Goal: Transaction & Acquisition: Book appointment/travel/reservation

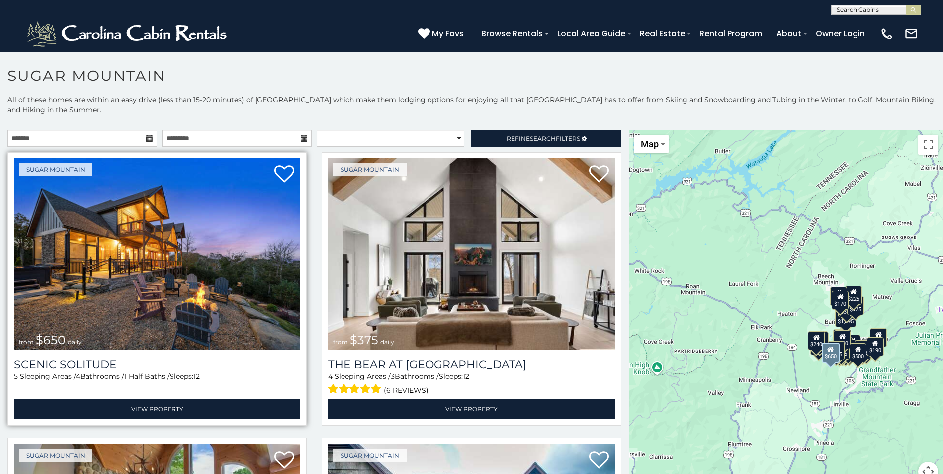
click at [174, 254] on img at bounding box center [157, 255] width 286 height 192
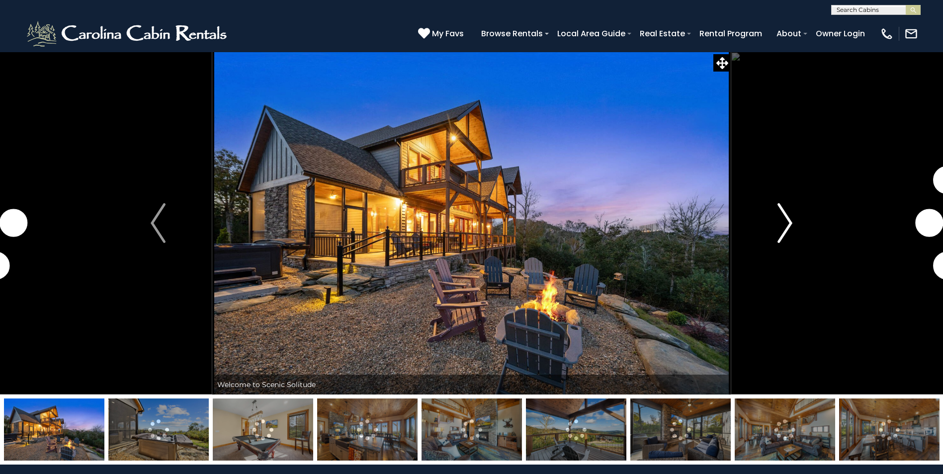
click at [785, 226] on img "Next" at bounding box center [785, 223] width 15 height 40
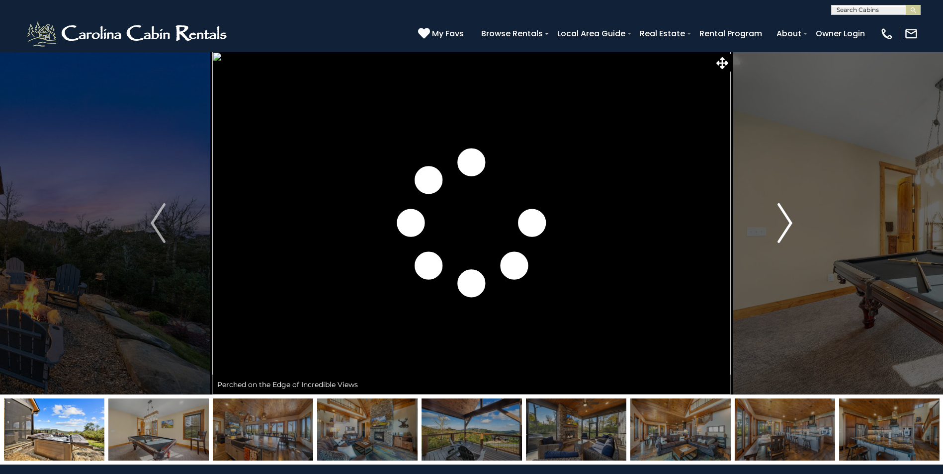
click at [781, 223] on img "Next" at bounding box center [785, 223] width 15 height 40
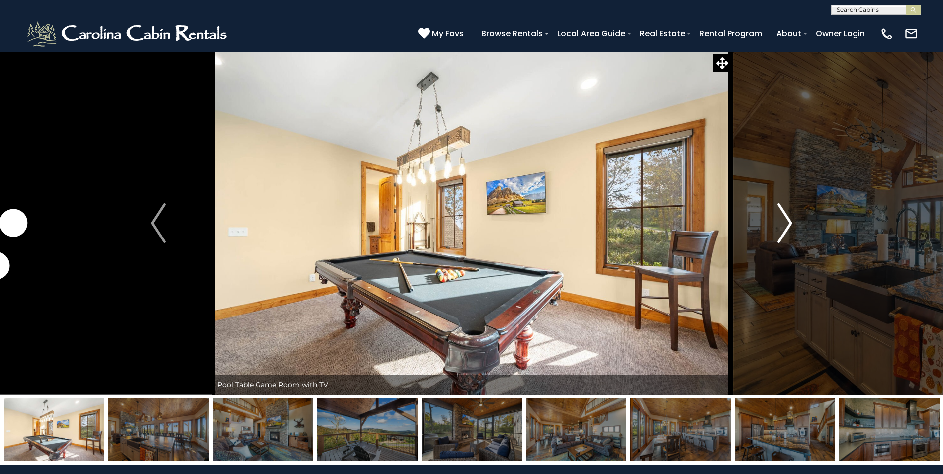
click at [780, 223] on img "Next" at bounding box center [785, 223] width 15 height 40
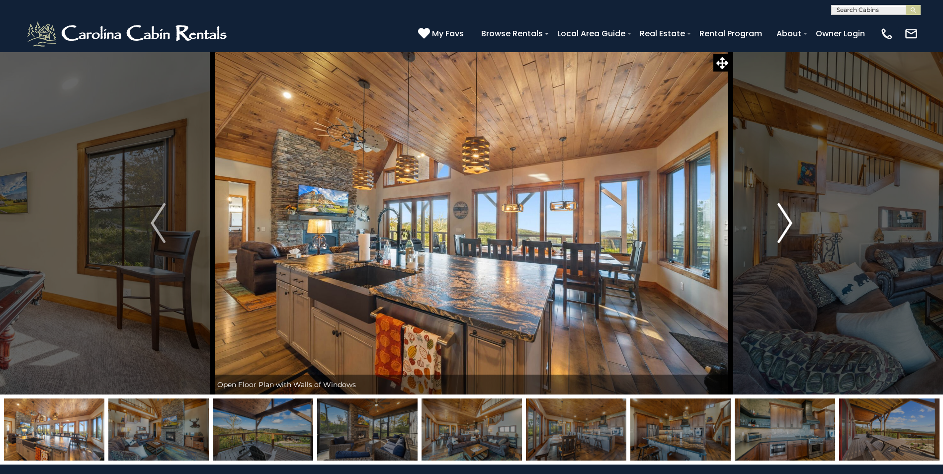
click at [780, 223] on img "Next" at bounding box center [785, 223] width 15 height 40
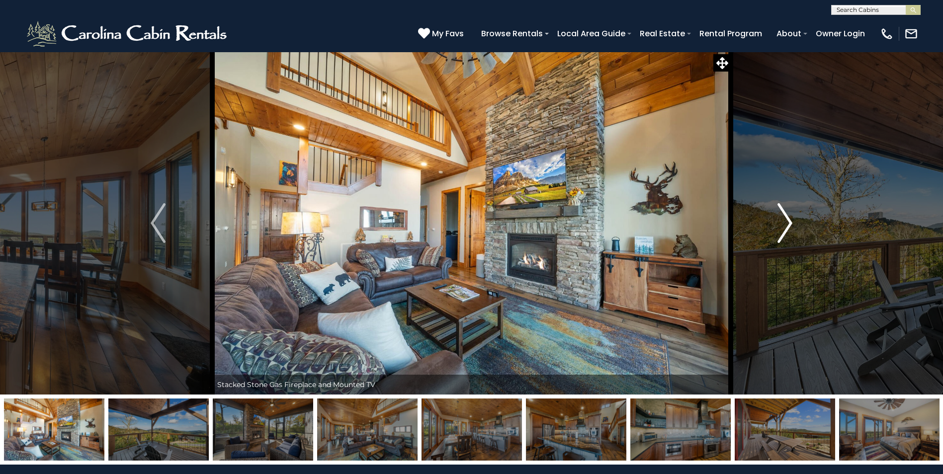
click at [780, 223] on img "Next" at bounding box center [785, 223] width 15 height 40
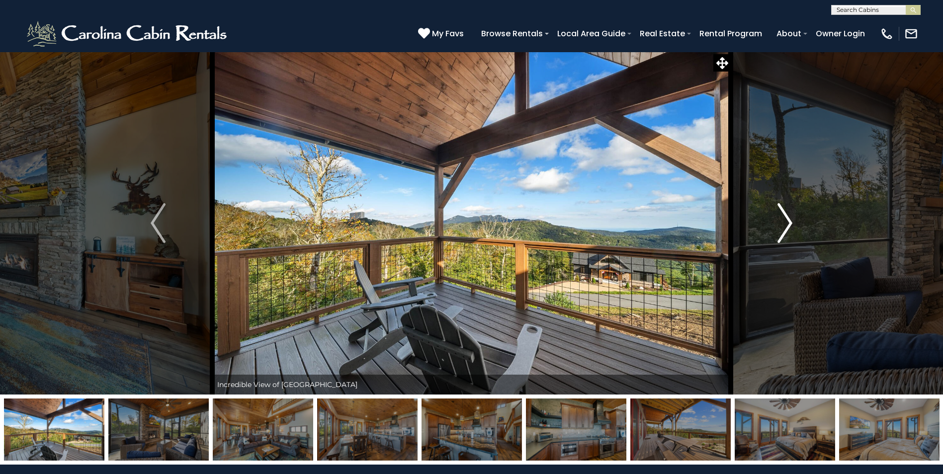
click at [780, 223] on img "Next" at bounding box center [785, 223] width 15 height 40
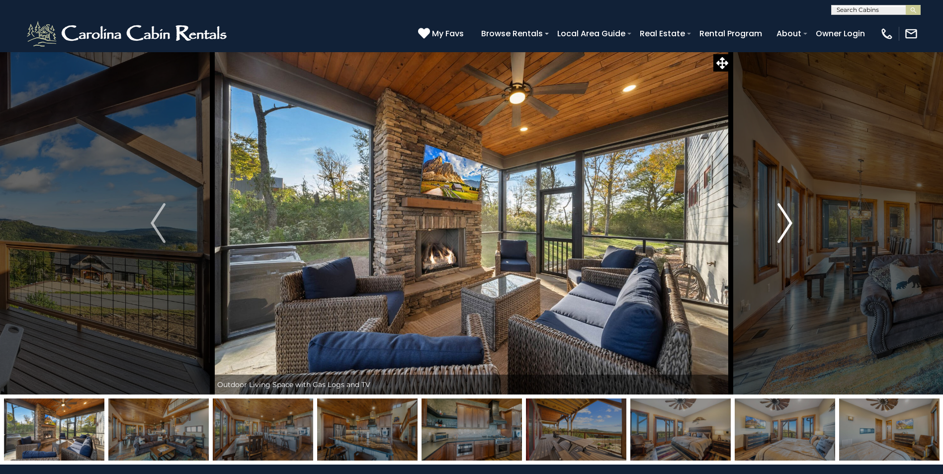
click at [780, 223] on img "Next" at bounding box center [785, 223] width 15 height 40
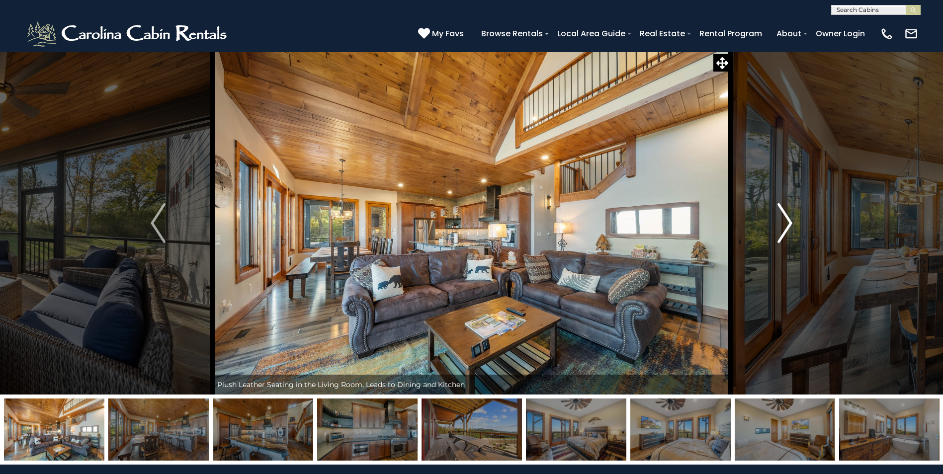
click at [780, 223] on img "Next" at bounding box center [785, 223] width 15 height 40
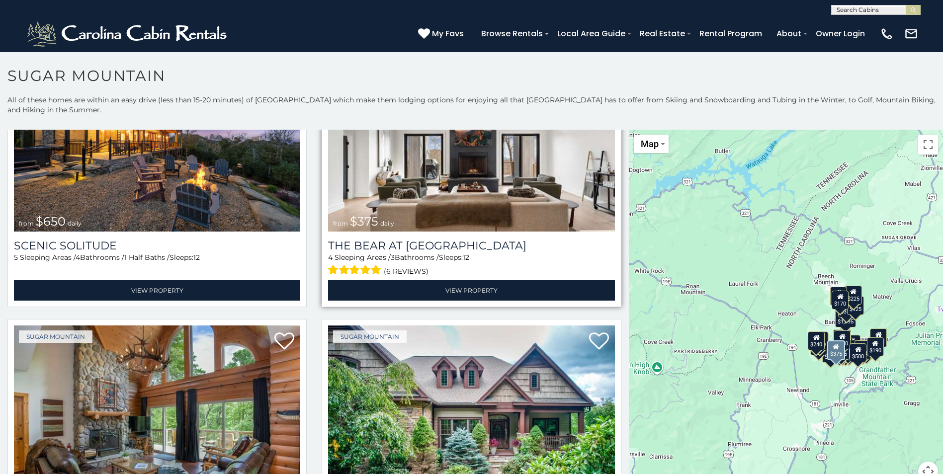
scroll to position [99, 0]
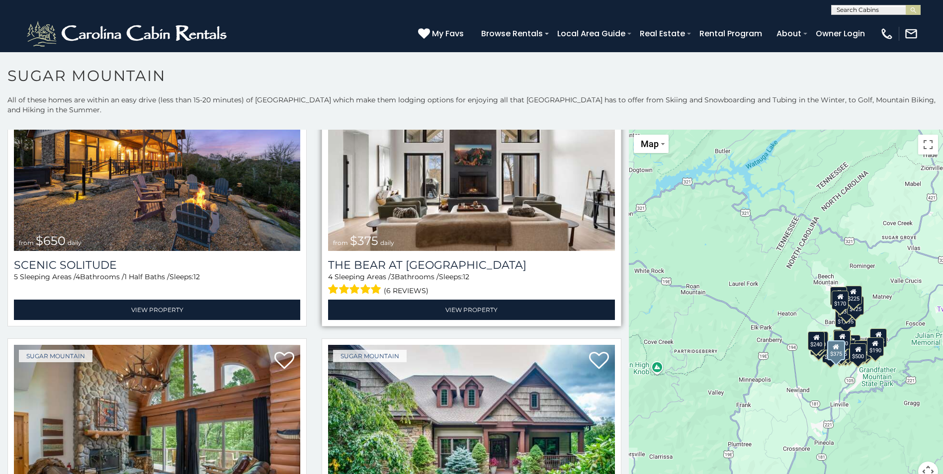
click at [542, 215] on img at bounding box center [471, 155] width 286 height 192
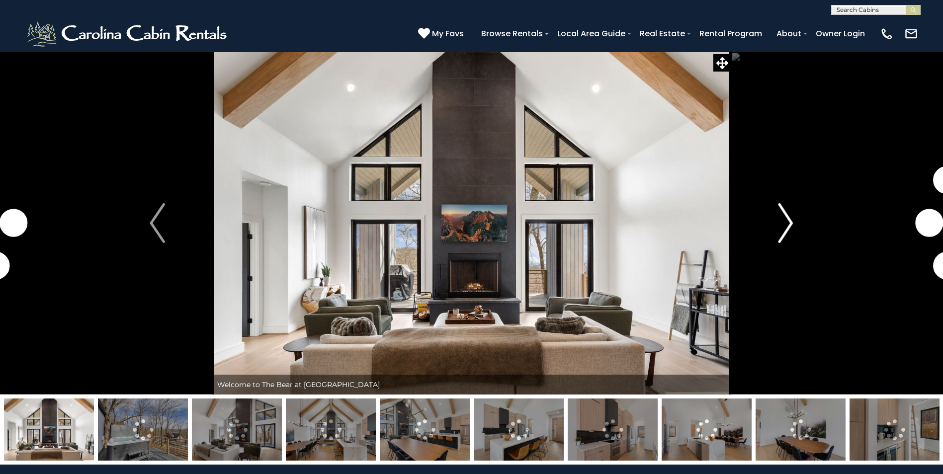
click at [787, 232] on img "Next" at bounding box center [785, 223] width 15 height 40
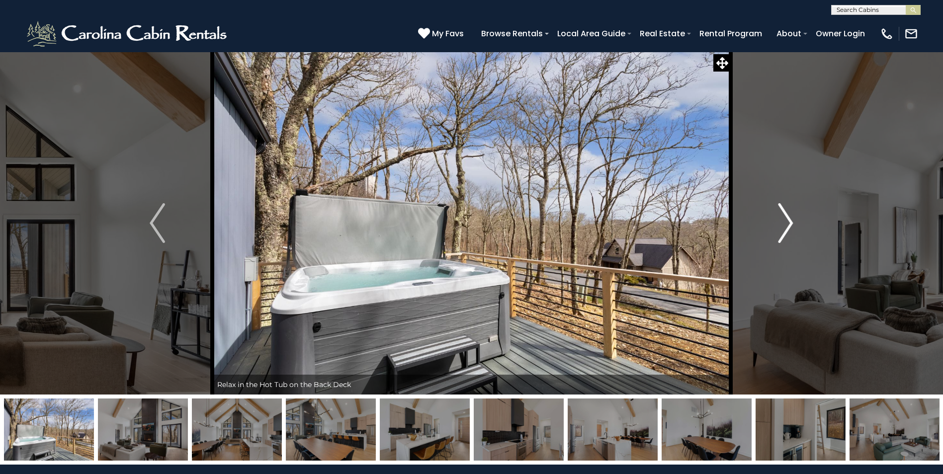
click at [787, 232] on img "Next" at bounding box center [785, 223] width 15 height 40
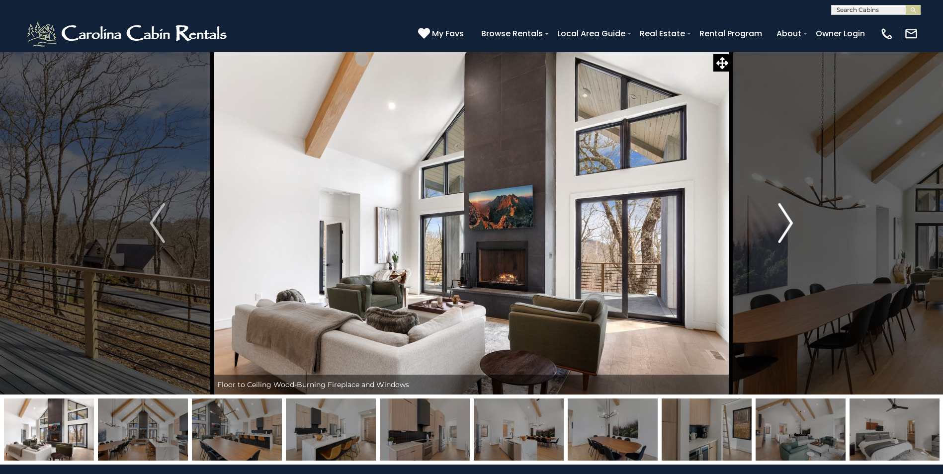
click at [787, 232] on img "Next" at bounding box center [785, 223] width 15 height 40
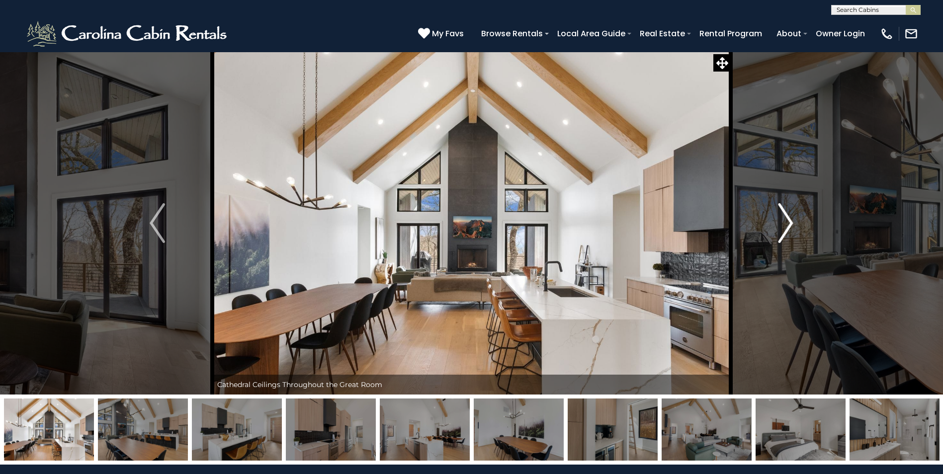
click at [787, 232] on img "Next" at bounding box center [785, 223] width 15 height 40
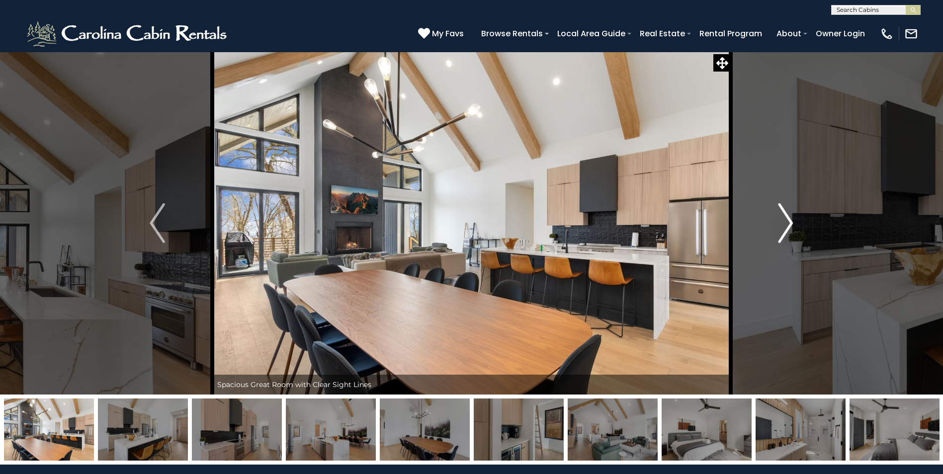
click at [787, 232] on img "Next" at bounding box center [785, 223] width 15 height 40
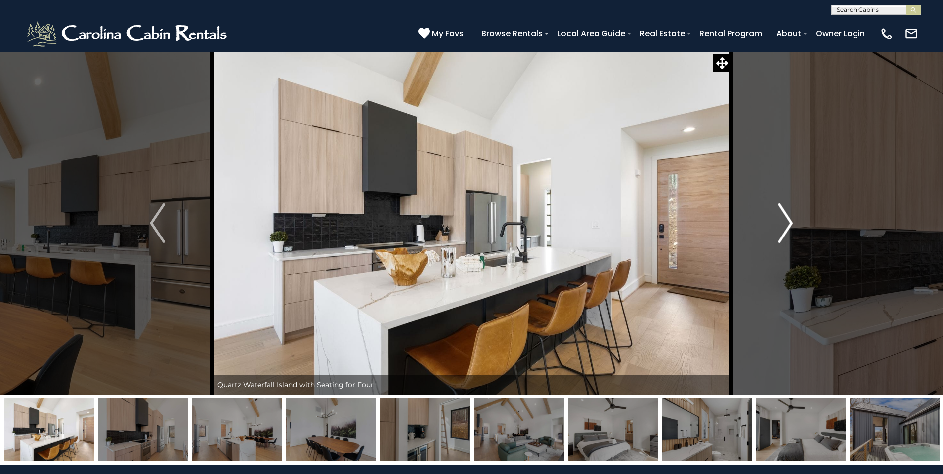
click at [787, 232] on img "Next" at bounding box center [785, 223] width 15 height 40
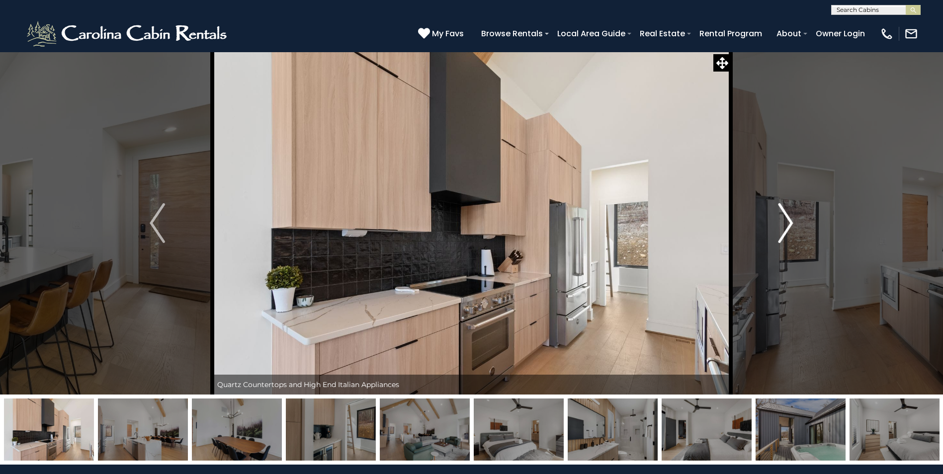
click at [787, 232] on img "Next" at bounding box center [785, 223] width 15 height 40
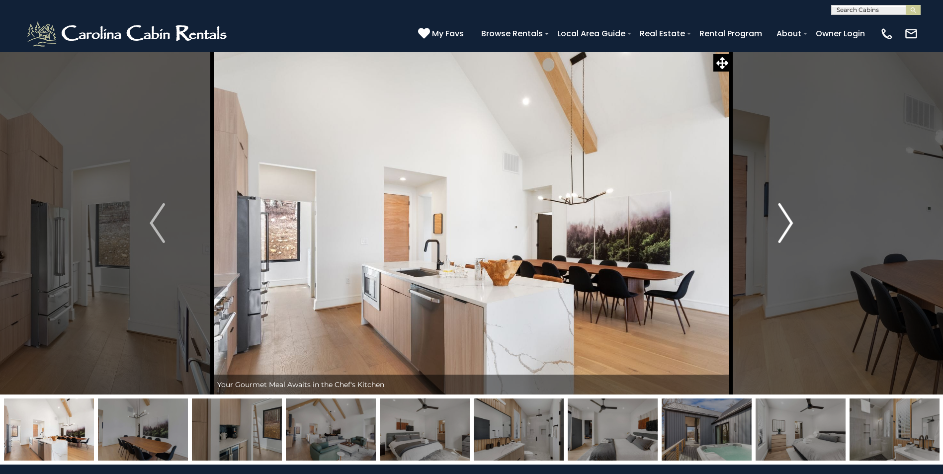
click at [787, 232] on img "Next" at bounding box center [785, 223] width 15 height 40
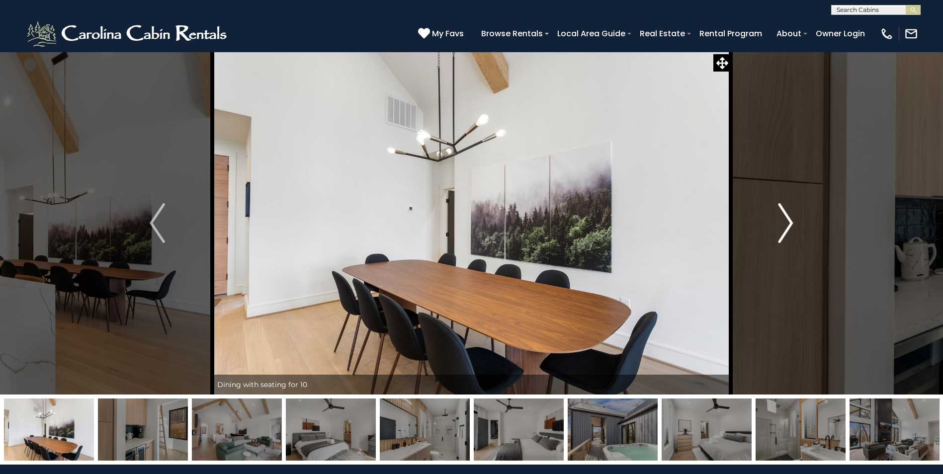
click at [787, 232] on img "Next" at bounding box center [785, 223] width 15 height 40
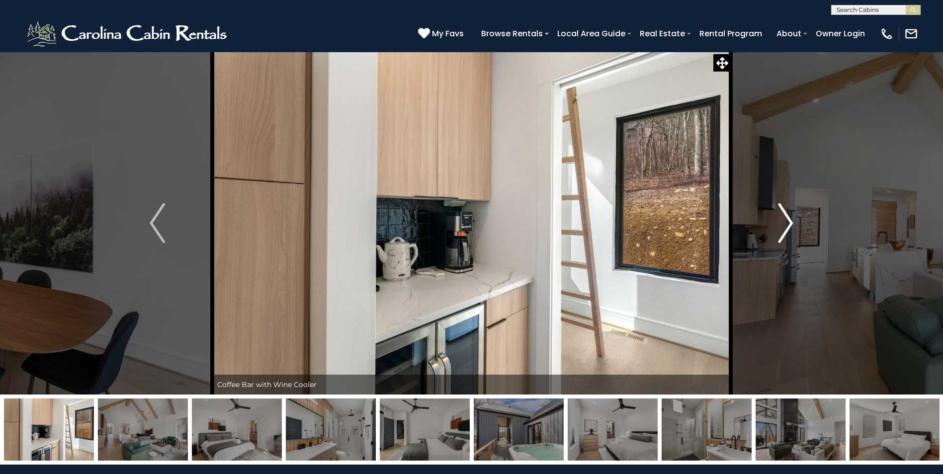
click at [787, 232] on img "Next" at bounding box center [785, 223] width 15 height 40
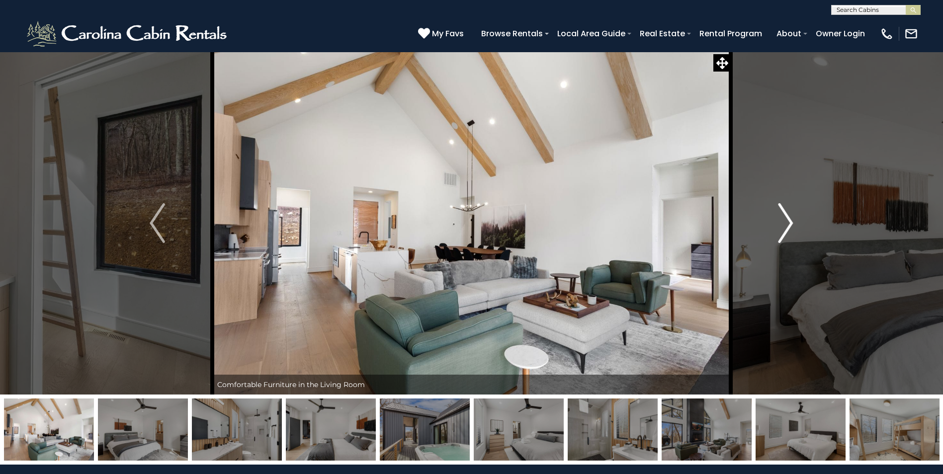
click at [787, 232] on img "Next" at bounding box center [785, 223] width 15 height 40
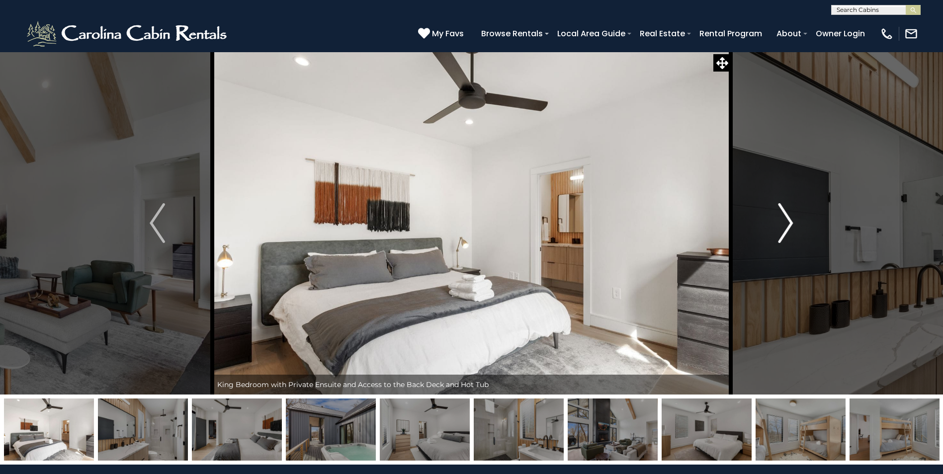
click at [787, 232] on img "Next" at bounding box center [785, 223] width 15 height 40
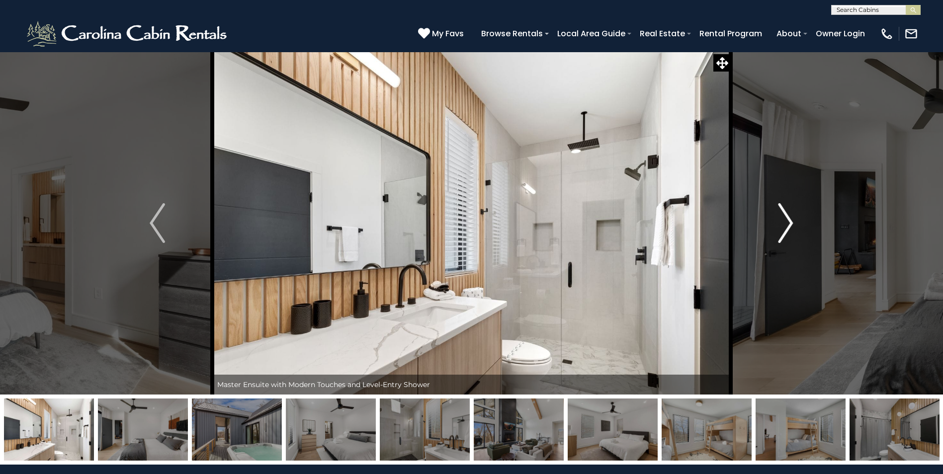
click at [787, 232] on img "Next" at bounding box center [785, 223] width 15 height 40
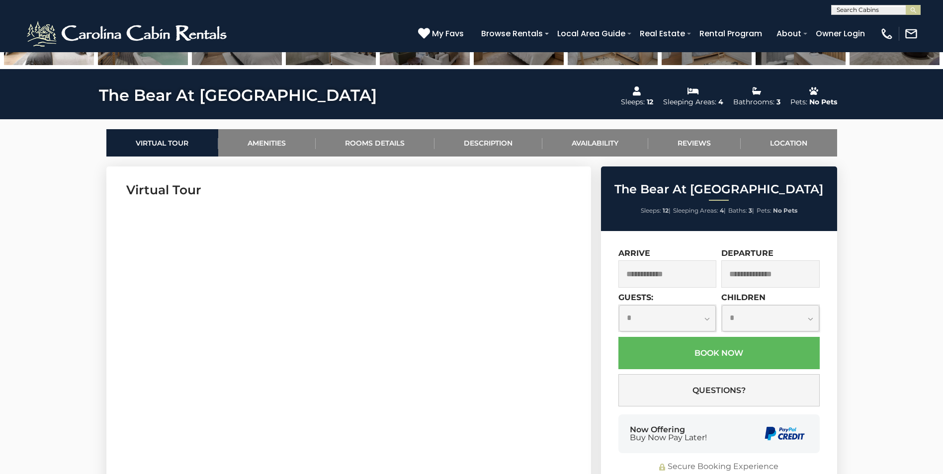
scroll to position [398, 0]
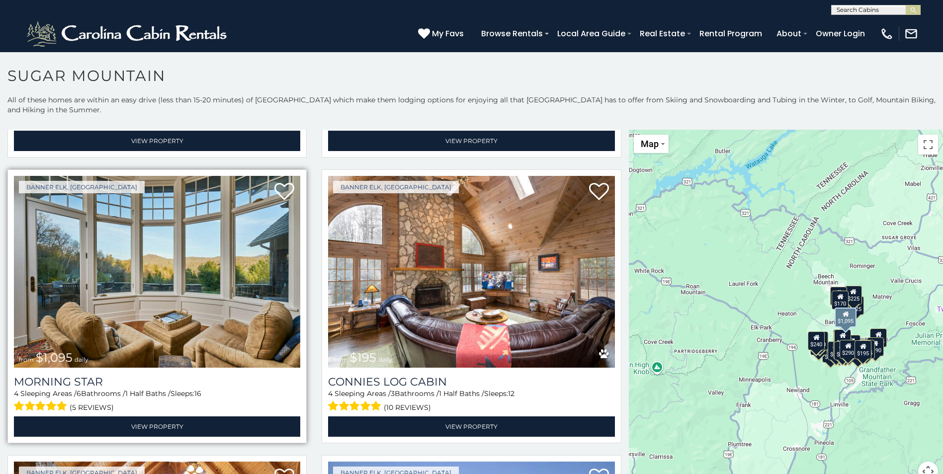
scroll to position [1989, 0]
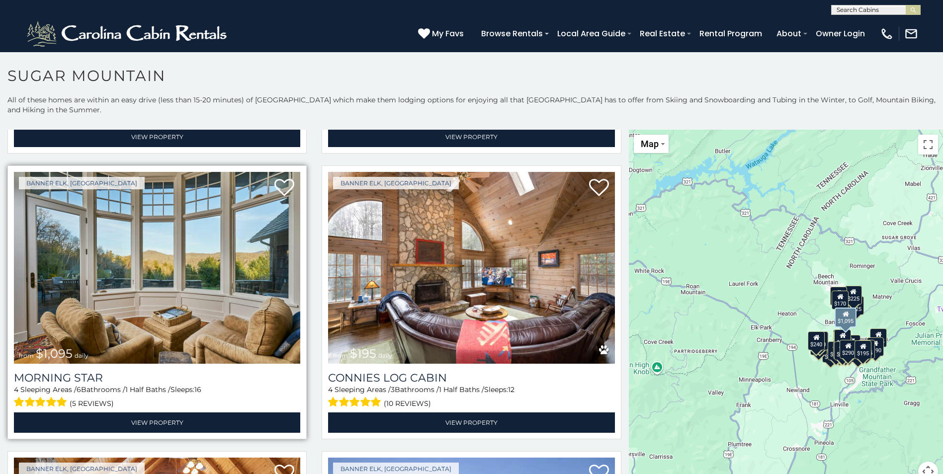
click at [158, 280] on img at bounding box center [157, 268] width 286 height 192
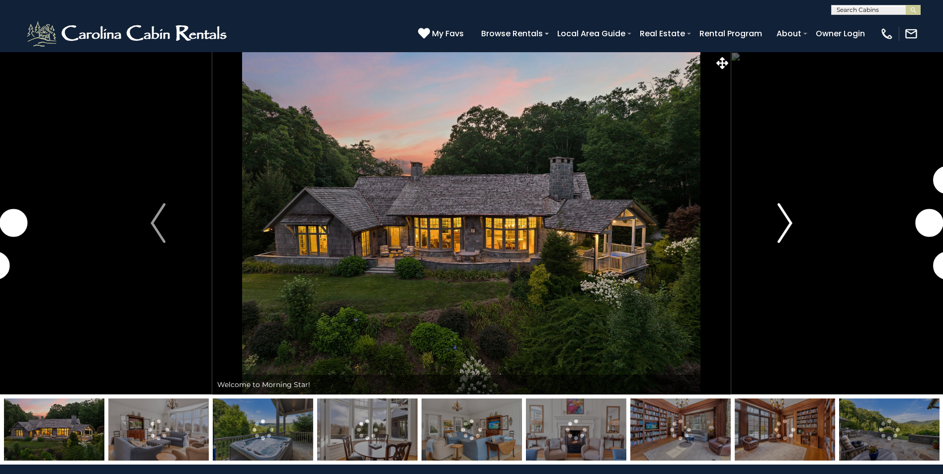
click at [789, 223] on img "Next" at bounding box center [785, 223] width 15 height 40
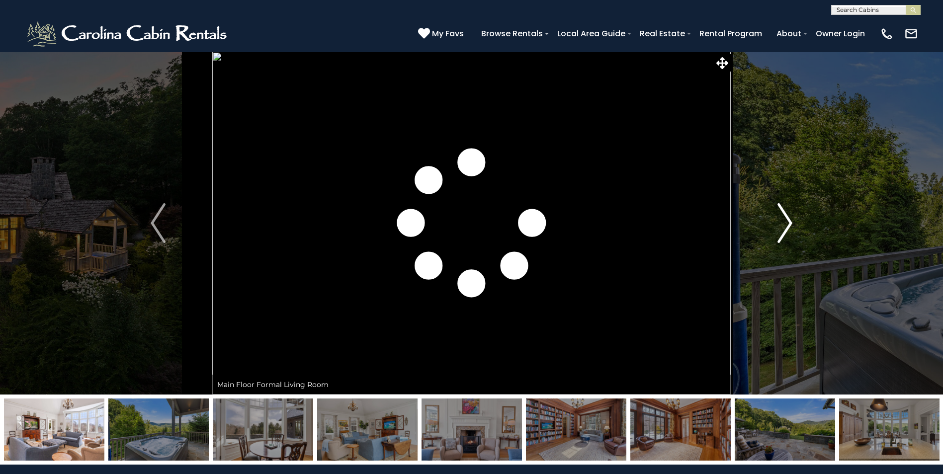
click at [789, 223] on img "Next" at bounding box center [785, 223] width 15 height 40
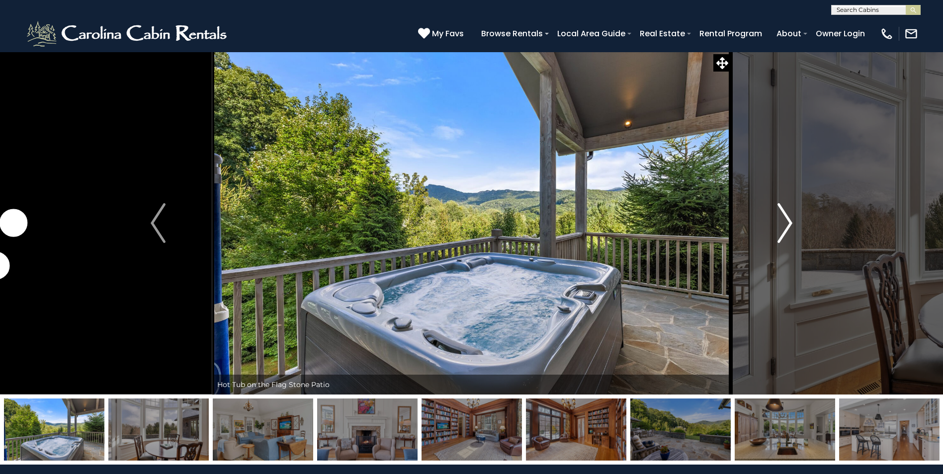
click at [789, 223] on img "Next" at bounding box center [785, 223] width 15 height 40
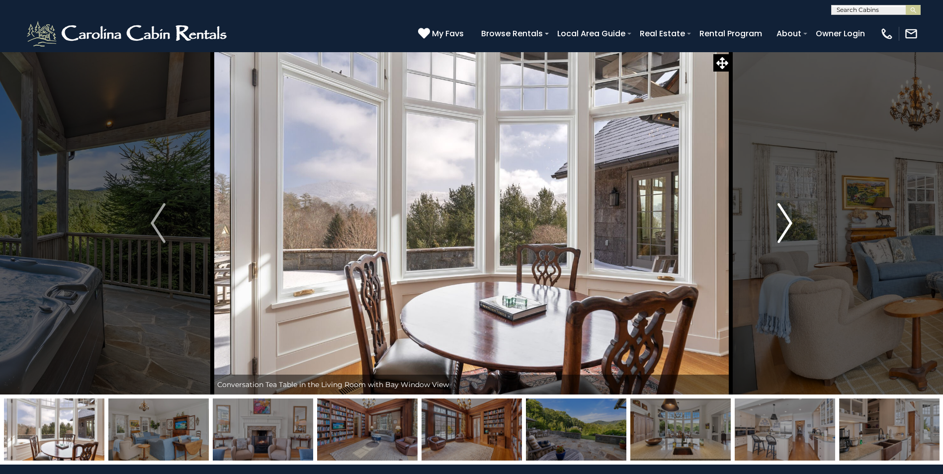
click at [789, 223] on img "Next" at bounding box center [785, 223] width 15 height 40
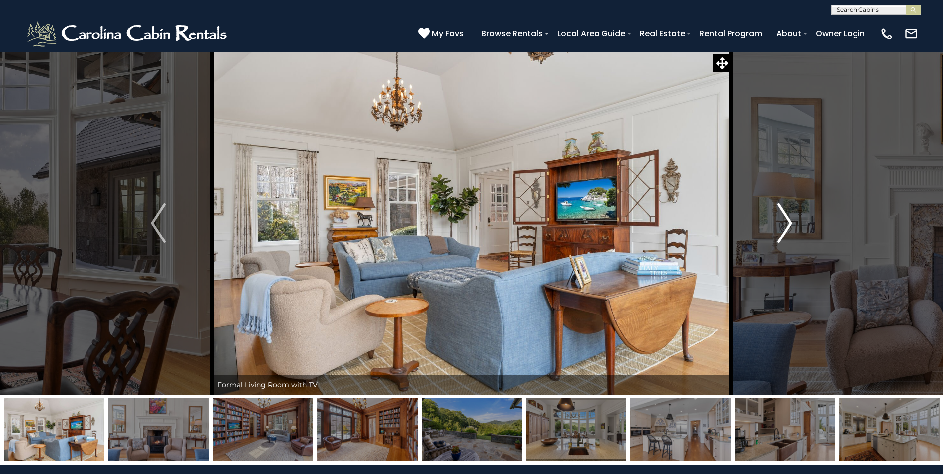
click at [789, 223] on img "Next" at bounding box center [785, 223] width 15 height 40
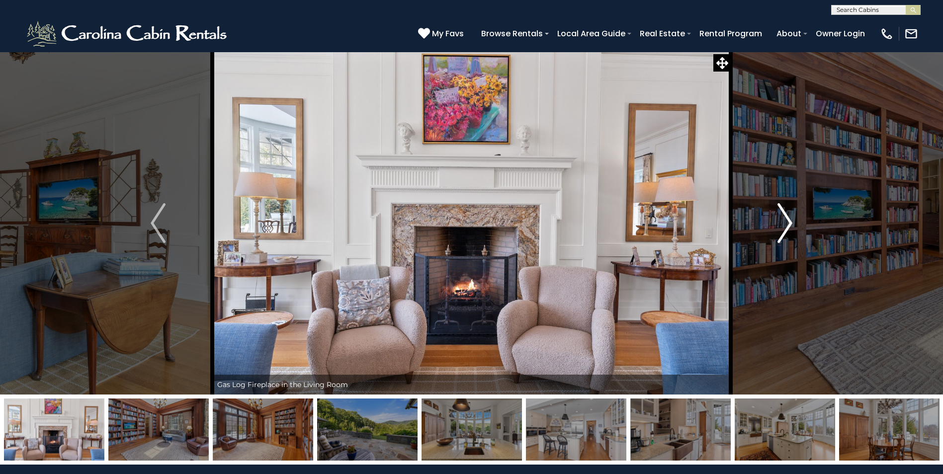
click at [789, 223] on img "Next" at bounding box center [785, 223] width 15 height 40
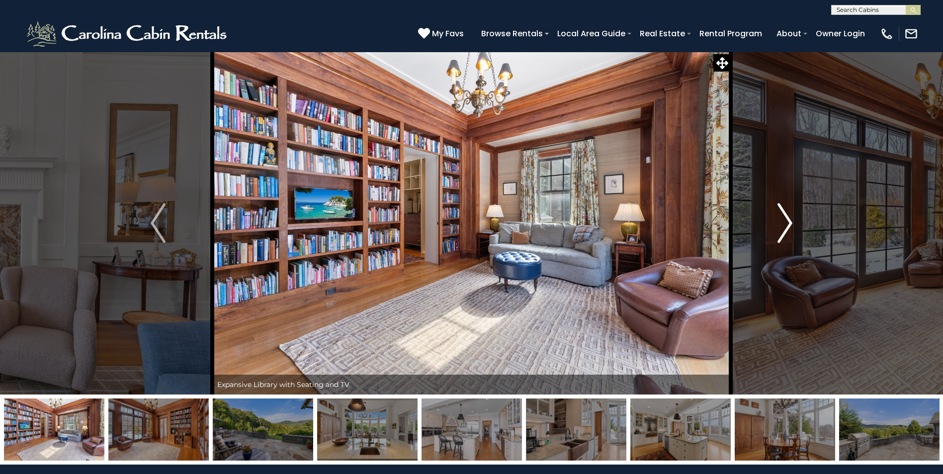
click at [789, 223] on img "Next" at bounding box center [785, 223] width 15 height 40
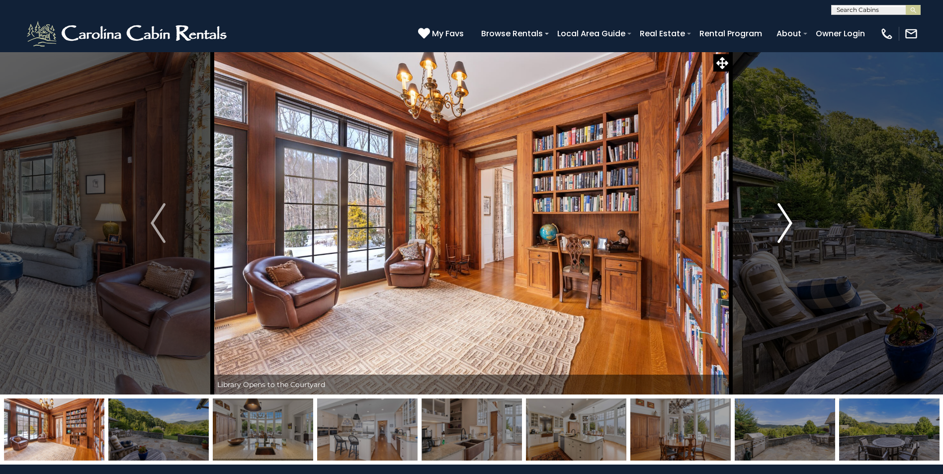
click at [789, 223] on img "Next" at bounding box center [785, 223] width 15 height 40
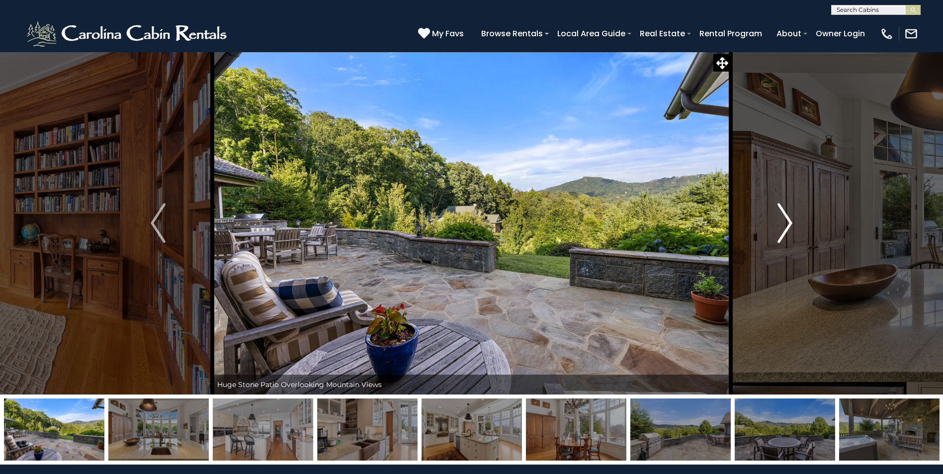
click at [789, 223] on img "Next" at bounding box center [785, 223] width 15 height 40
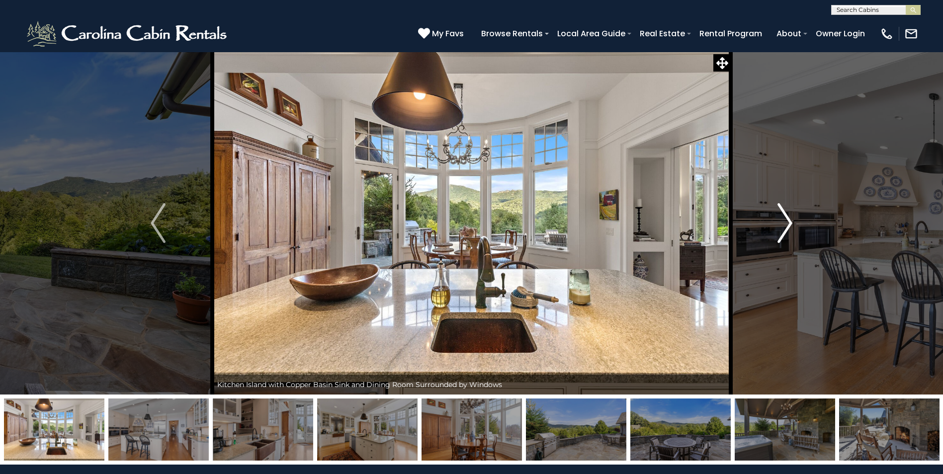
click at [789, 223] on img "Next" at bounding box center [785, 223] width 15 height 40
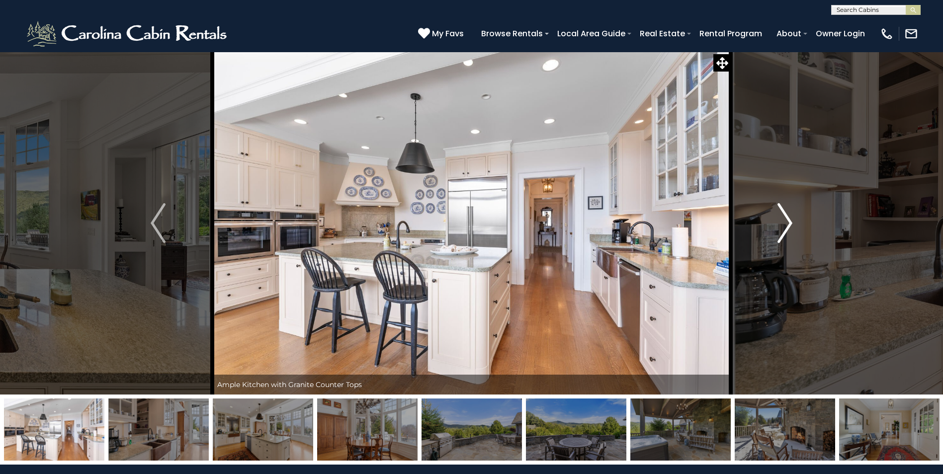
click at [789, 223] on img "Next" at bounding box center [785, 223] width 15 height 40
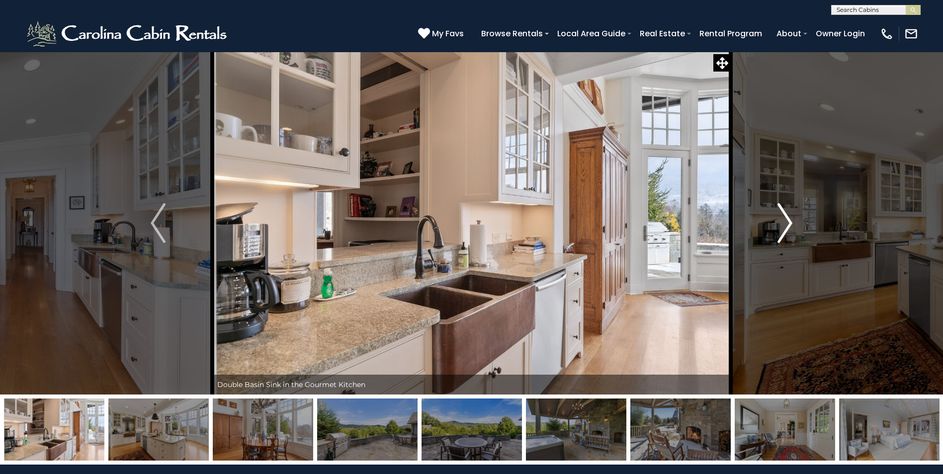
click at [789, 223] on img "Next" at bounding box center [785, 223] width 15 height 40
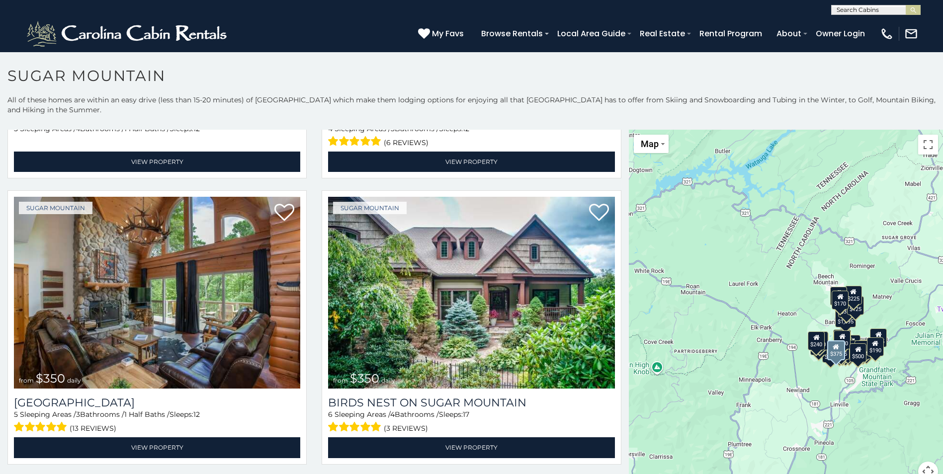
scroll to position [249, 0]
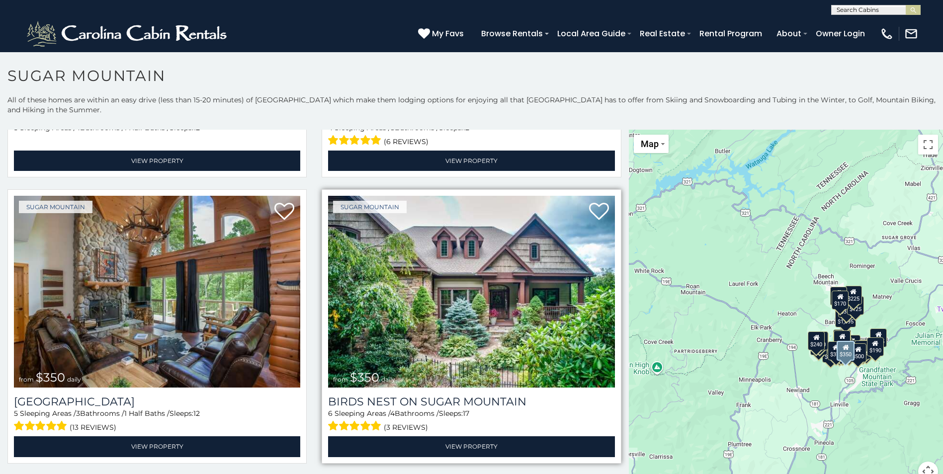
click at [486, 300] on img at bounding box center [471, 292] width 286 height 192
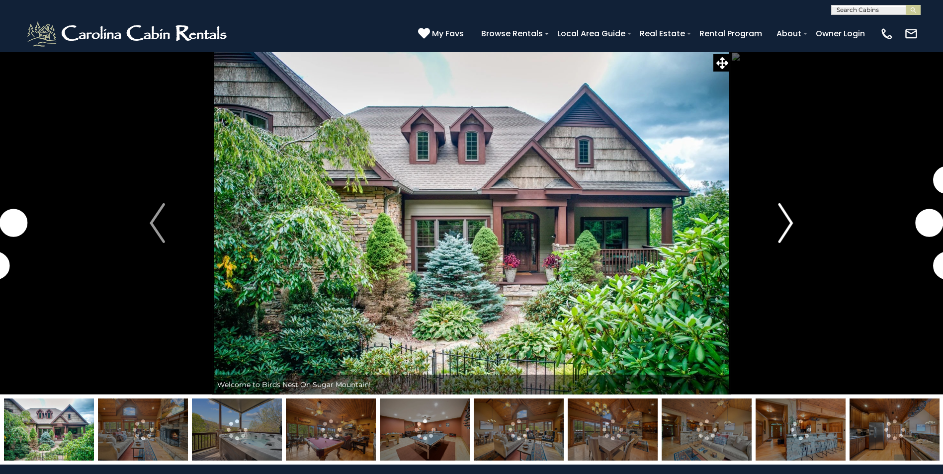
click at [798, 224] on button "Next" at bounding box center [785, 223] width 109 height 343
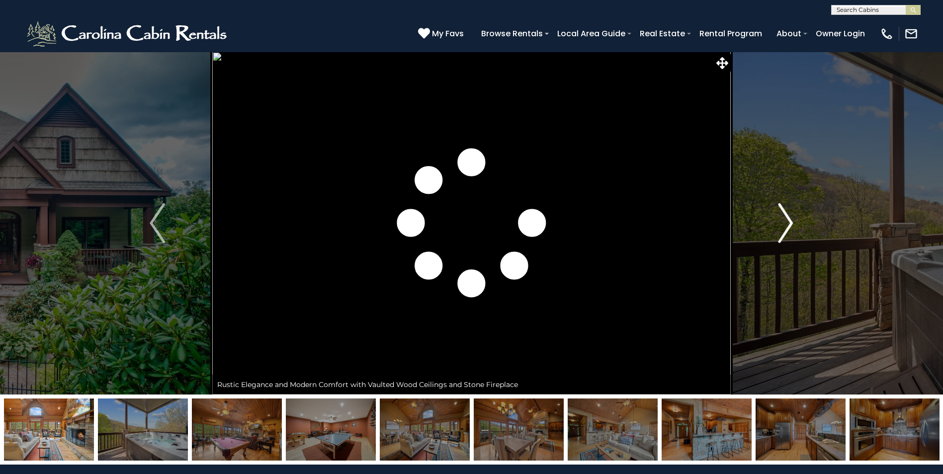
click at [791, 225] on img "Next" at bounding box center [785, 223] width 15 height 40
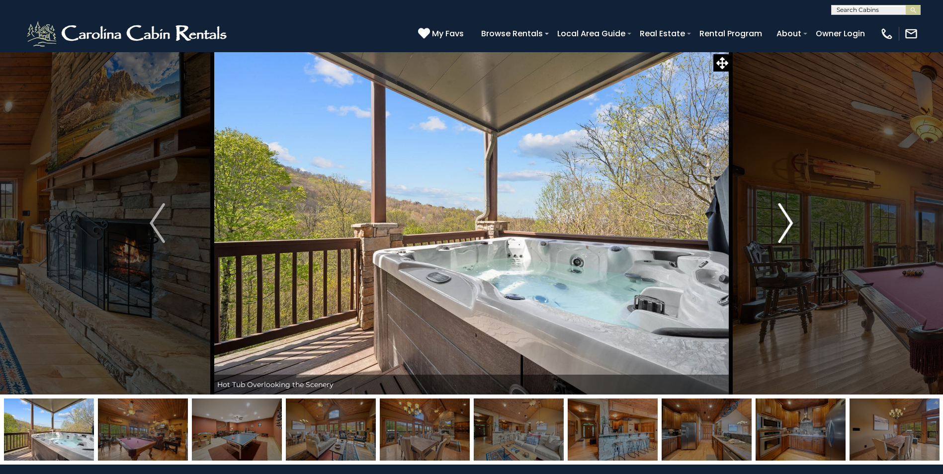
click at [791, 225] on img "Next" at bounding box center [785, 223] width 15 height 40
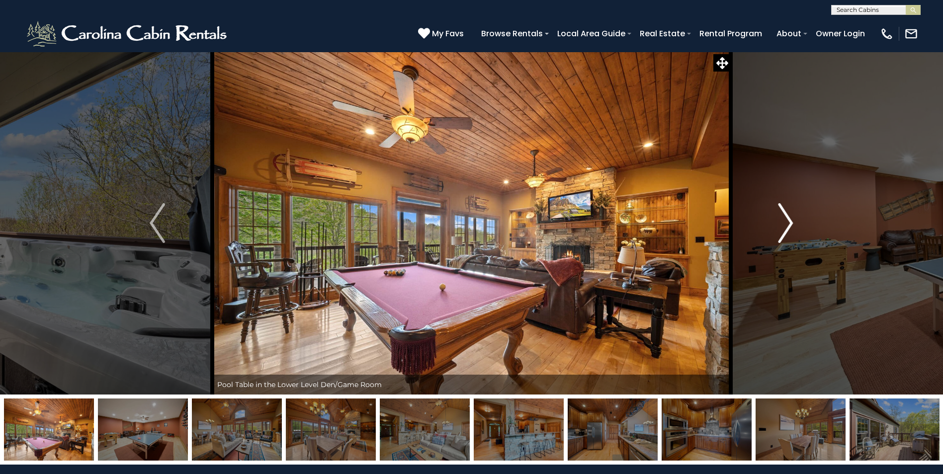
click at [791, 225] on img "Next" at bounding box center [785, 223] width 15 height 40
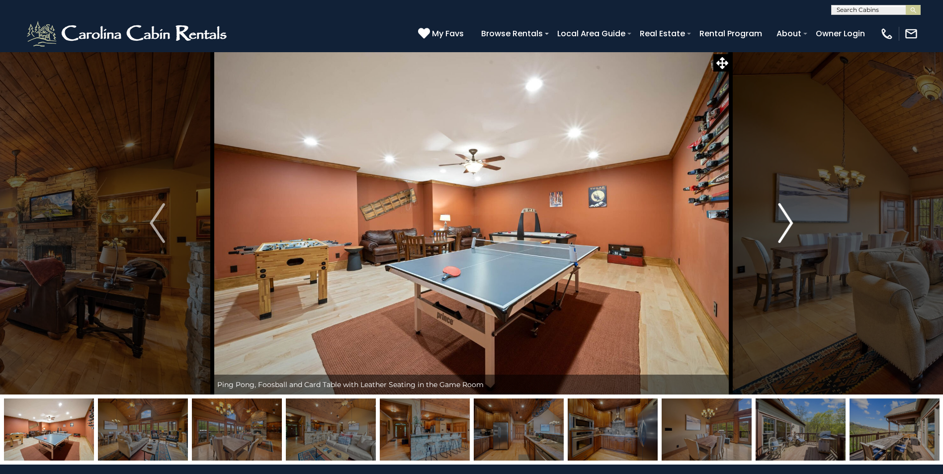
click at [791, 225] on img "Next" at bounding box center [785, 223] width 15 height 40
